Goal: Find specific page/section: Find specific page/section

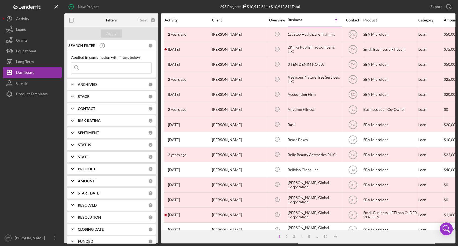
click at [118, 70] on input at bounding box center [111, 68] width 80 height 11
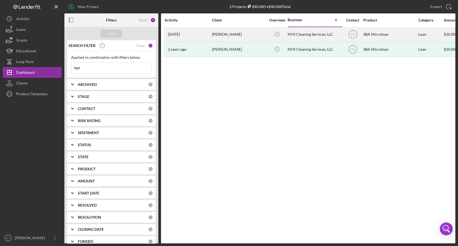
type input "nyx"
click at [222, 35] on div "[PERSON_NAME]" at bounding box center [239, 34] width 54 height 14
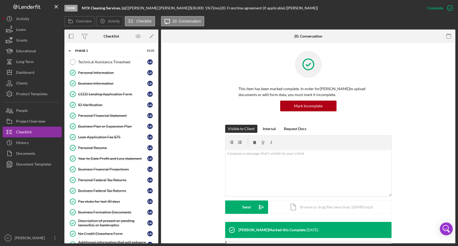
scroll to position [65, 0]
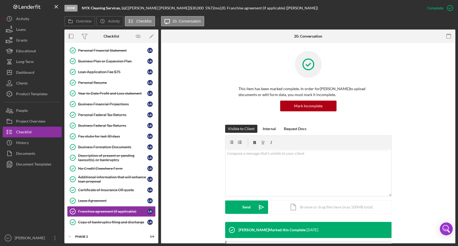
drag, startPoint x: 158, startPoint y: 99, endPoint x: 158, endPoint y: 102, distance: 3.3
click at [158, 102] on div "Overview Internal Workflow Stage Done Icon/Dropdown Arrow Archive (can unarchiv…" at bounding box center [259, 137] width 391 height 214
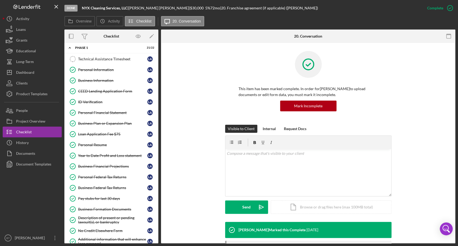
scroll to position [0, 0]
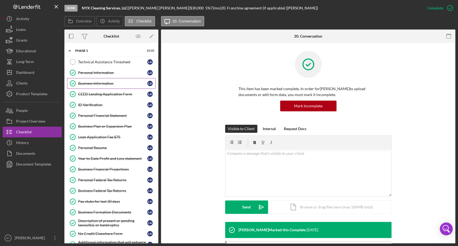
click at [98, 81] on div "Business Information" at bounding box center [112, 83] width 69 height 4
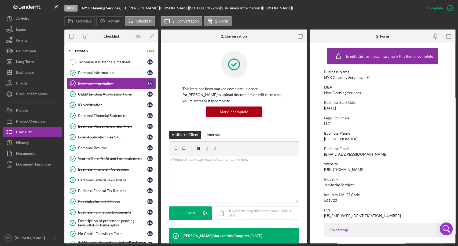
click at [98, 81] on div "Business Information" at bounding box center [112, 83] width 69 height 4
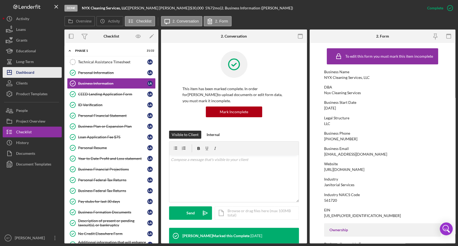
click at [29, 75] on div "Dashboard" at bounding box center [25, 73] width 18 height 12
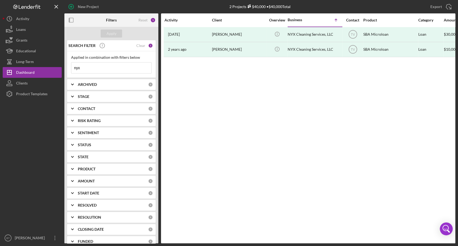
click at [106, 72] on input "nyx" at bounding box center [111, 68] width 80 height 11
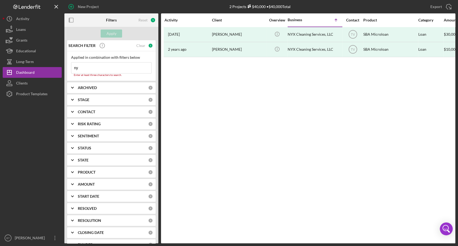
type input "n"
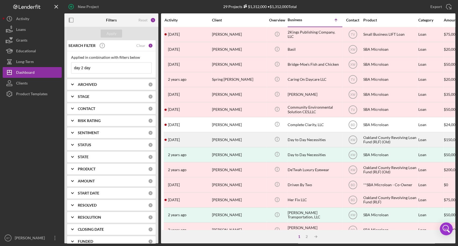
type input "day 2 day"
click at [313, 141] on div "Day to Day Necessities" at bounding box center [315, 140] width 54 height 14
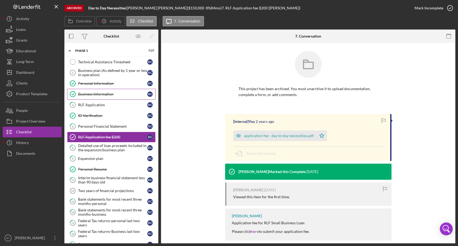
click at [126, 95] on div "Business Information" at bounding box center [112, 94] width 69 height 4
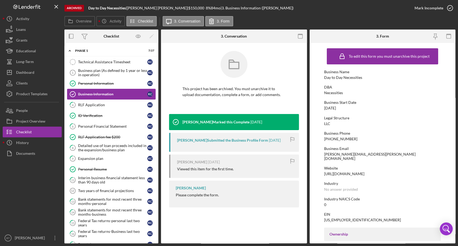
click at [83, 99] on link "Business Information Business Information K C" at bounding box center [111, 94] width 89 height 11
click at [24, 71] on div "Dashboard" at bounding box center [25, 73] width 18 height 12
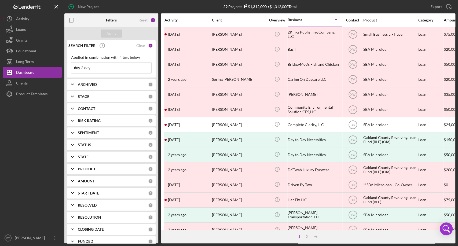
click at [101, 69] on input "day 2 day" at bounding box center [111, 68] width 80 height 11
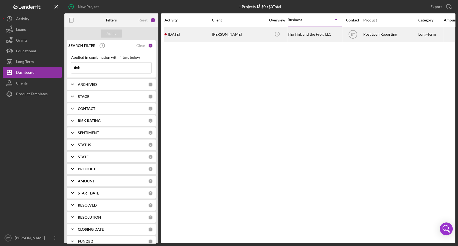
type input "tink"
click at [291, 37] on div "The Tink and the Frog, LLC" at bounding box center [315, 34] width 54 height 14
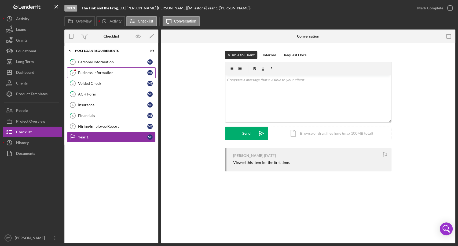
click at [104, 70] on link "2 Business Information M B" at bounding box center [111, 72] width 89 height 11
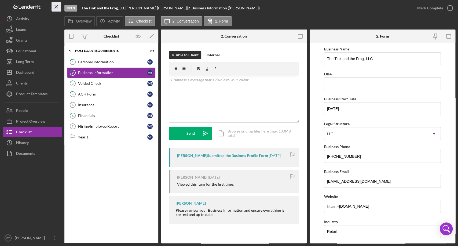
click at [54, 7] on icon "Icon/Menu Close" at bounding box center [56, 7] width 12 height 12
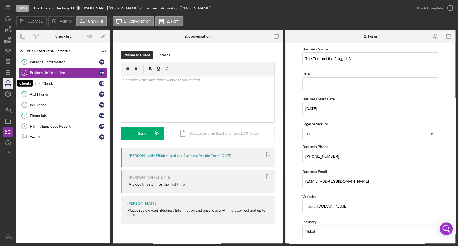
click at [9, 81] on icon "button" at bounding box center [7, 82] width 13 height 13
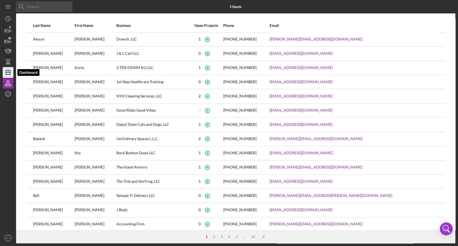
click at [8, 75] on icon "Icon/Dashboard" at bounding box center [7, 72] width 13 height 13
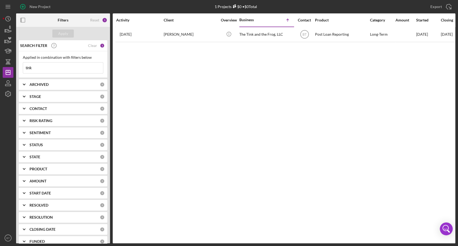
click at [40, 68] on input "tink" at bounding box center [63, 68] width 80 height 11
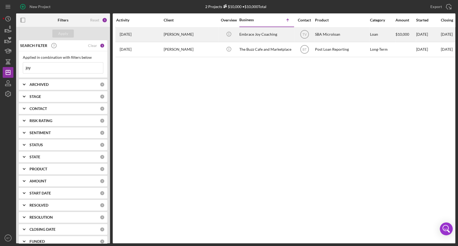
type input "joy"
click at [258, 33] on div "Embrace Joy Coaching" at bounding box center [266, 34] width 54 height 14
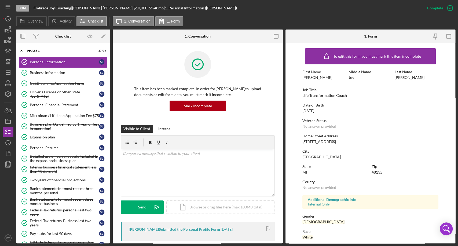
click at [53, 72] on div "Business Information" at bounding box center [64, 73] width 69 height 4
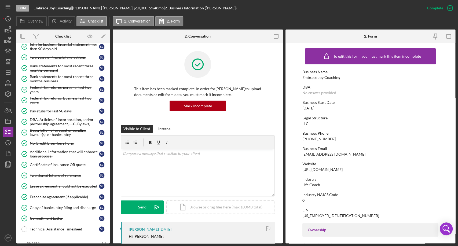
scroll to position [129, 0]
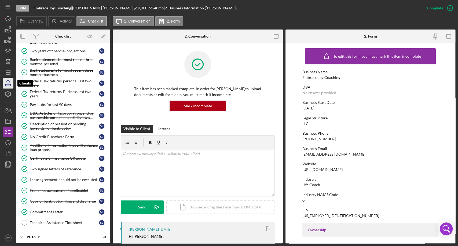
click at [6, 87] on icon "button" at bounding box center [7, 82] width 13 height 13
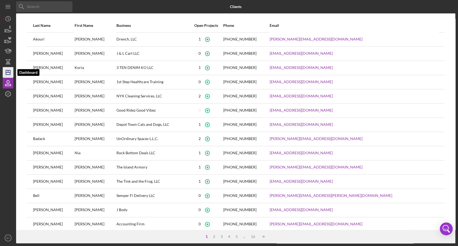
click at [9, 72] on line "button" at bounding box center [8, 72] width 4 height 0
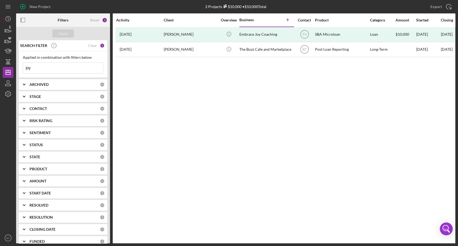
click at [41, 69] on input "joy" at bounding box center [63, 68] width 80 height 11
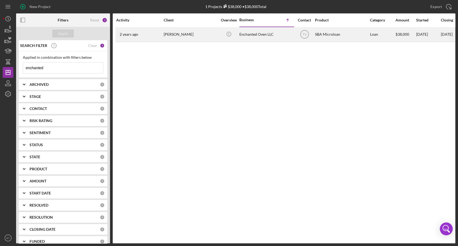
type input "enchanted"
click at [260, 34] on div "Enchanted Oven LLC" at bounding box center [266, 34] width 54 height 14
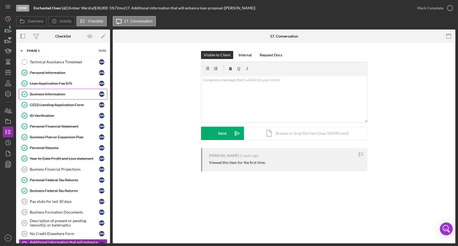
click at [51, 95] on div "Business Information" at bounding box center [64, 94] width 69 height 4
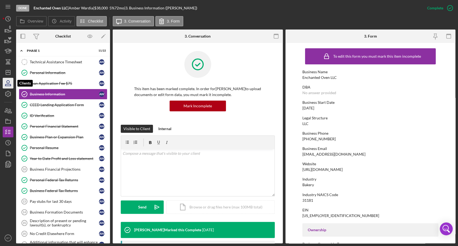
click at [10, 82] on icon "button" at bounding box center [7, 82] width 13 height 13
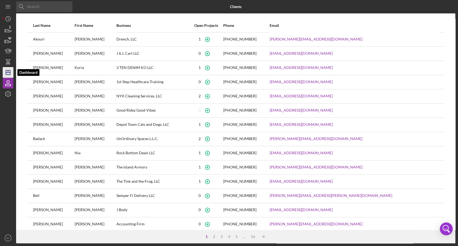
click at [8, 69] on icon "Icon/Dashboard" at bounding box center [7, 72] width 13 height 13
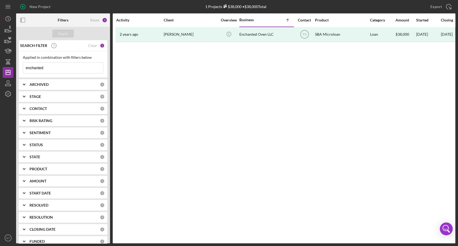
click at [48, 69] on input "enchanted" at bounding box center [63, 68] width 80 height 11
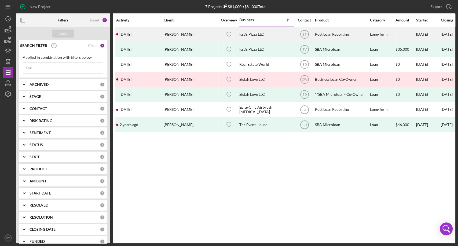
type input "issa"
click at [258, 35] on div "Issa's Pizza LLC" at bounding box center [266, 34] width 54 height 14
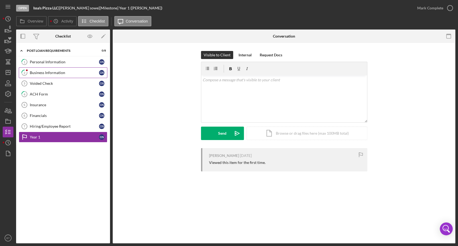
click at [62, 73] on div "Business Information" at bounding box center [64, 73] width 69 height 4
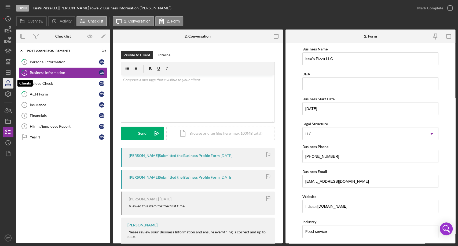
click at [8, 84] on icon "button" at bounding box center [7, 85] width 5 height 2
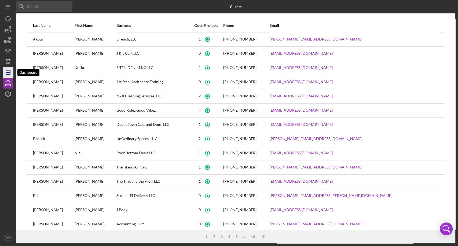
click at [8, 72] on line "button" at bounding box center [8, 72] width 4 height 0
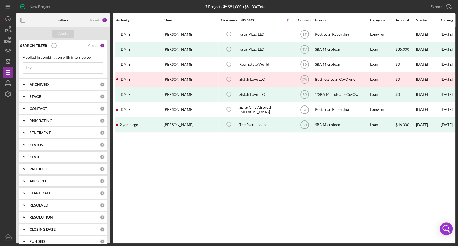
click at [45, 69] on input "issa" at bounding box center [63, 68] width 80 height 11
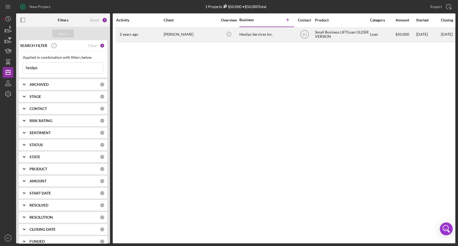
type input "heslips"
click at [177, 35] on div "[PERSON_NAME]" at bounding box center [191, 34] width 54 height 14
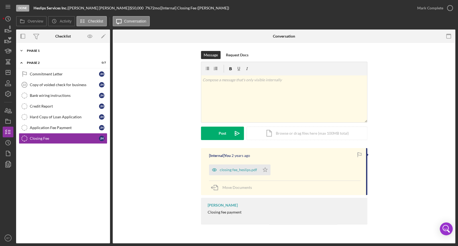
click at [39, 49] on div "Phase 1" at bounding box center [65, 50] width 76 height 3
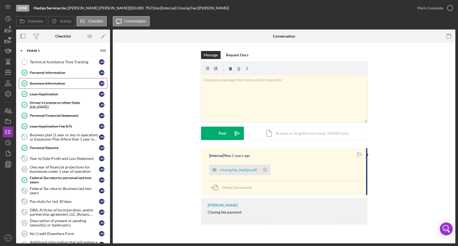
click at [42, 81] on div "Business Information" at bounding box center [64, 83] width 69 height 4
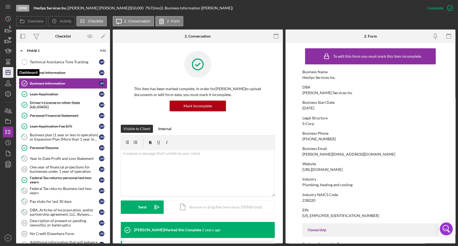
click at [9, 72] on line "button" at bounding box center [8, 72] width 4 height 0
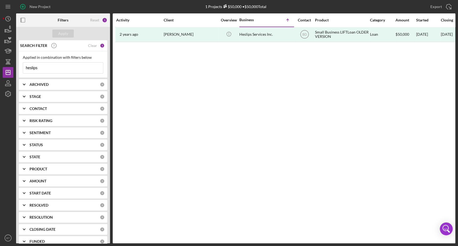
click at [41, 64] on input "heslips" at bounding box center [63, 68] width 80 height 11
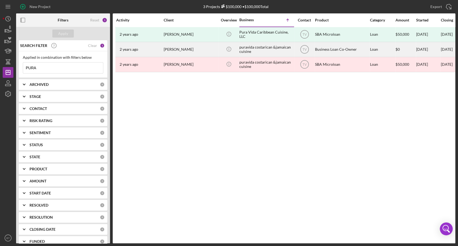
type input "PURA"
click at [175, 49] on div "[PERSON_NAME]" at bounding box center [191, 49] width 54 height 14
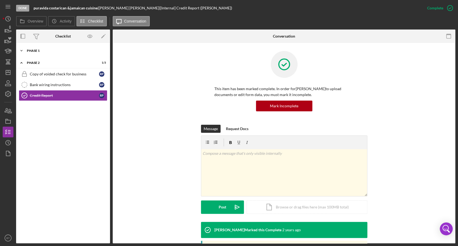
click at [52, 52] on div "Phase 1" at bounding box center [65, 50] width 76 height 3
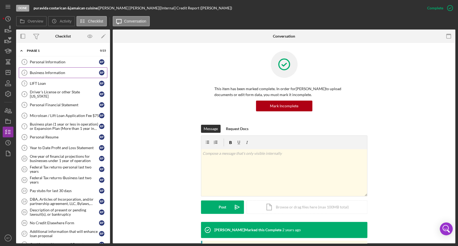
click at [49, 75] on link "Business Information 2 Business Information R p" at bounding box center [63, 72] width 89 height 11
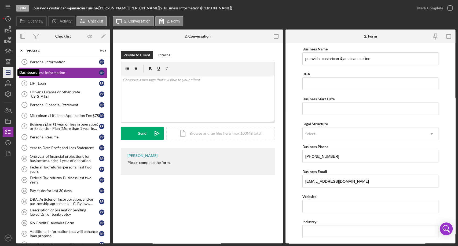
click at [10, 74] on icon "Icon/Dashboard" at bounding box center [7, 72] width 13 height 13
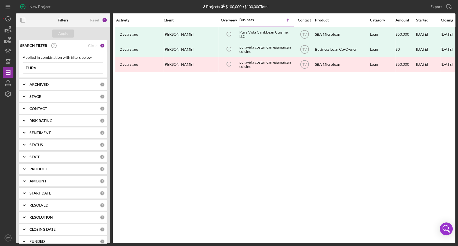
click at [53, 71] on input "PURA" at bounding box center [63, 68] width 80 height 11
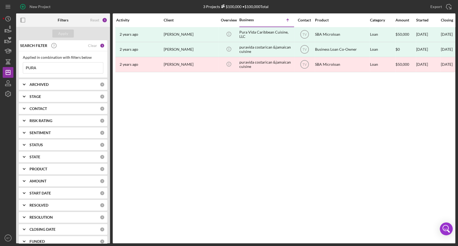
click at [53, 71] on input "PURA" at bounding box center [63, 68] width 80 height 11
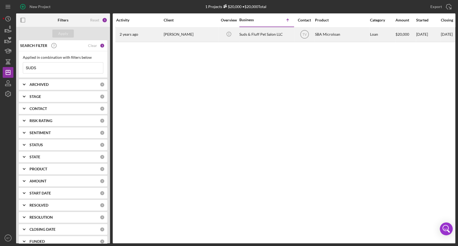
type input "SUDS"
click at [177, 36] on div "[PERSON_NAME]" at bounding box center [191, 34] width 54 height 14
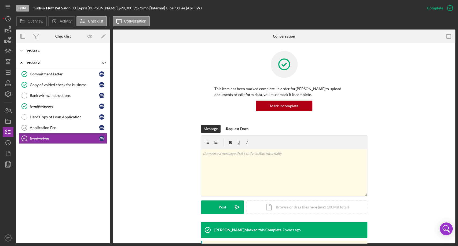
click at [53, 52] on div "Phase 1" at bounding box center [65, 50] width 76 height 3
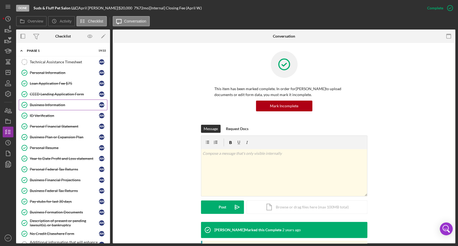
click at [54, 103] on div "Business Information" at bounding box center [64, 105] width 69 height 4
